Goal: Find contact information: Find contact information

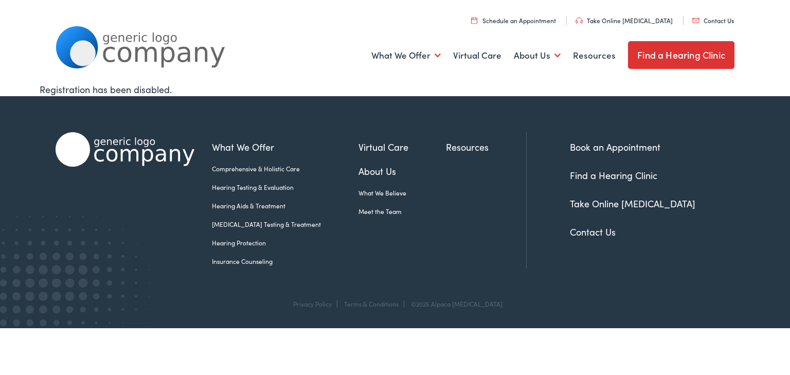
click at [267, 207] on link "Hearing Aids & Treatment" at bounding box center [285, 205] width 147 height 9
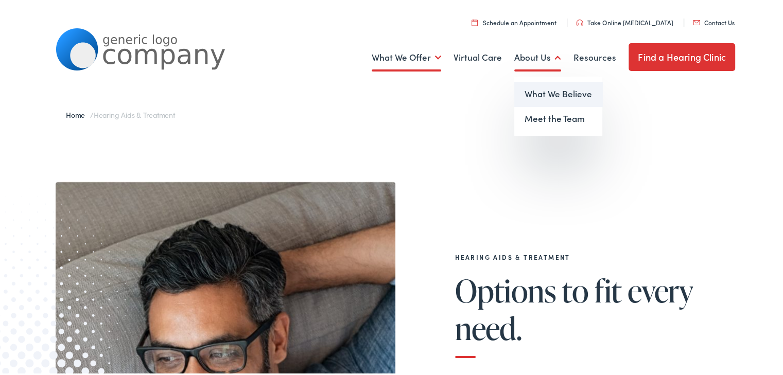
click at [534, 98] on link "What We Believe" at bounding box center [558, 92] width 88 height 25
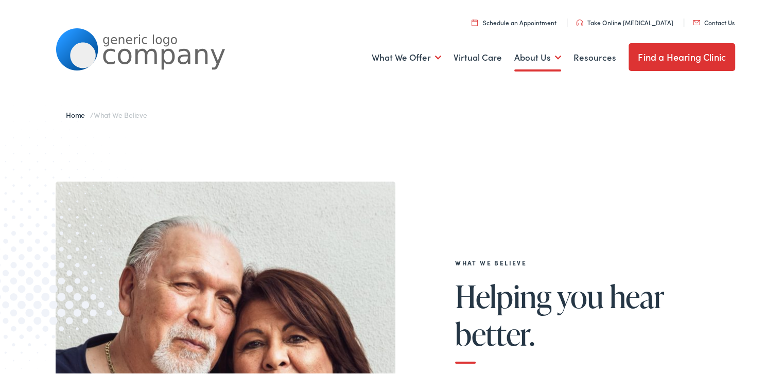
click at [715, 23] on link "Contact Us" at bounding box center [714, 20] width 42 height 9
